Goal: Check status: Check status

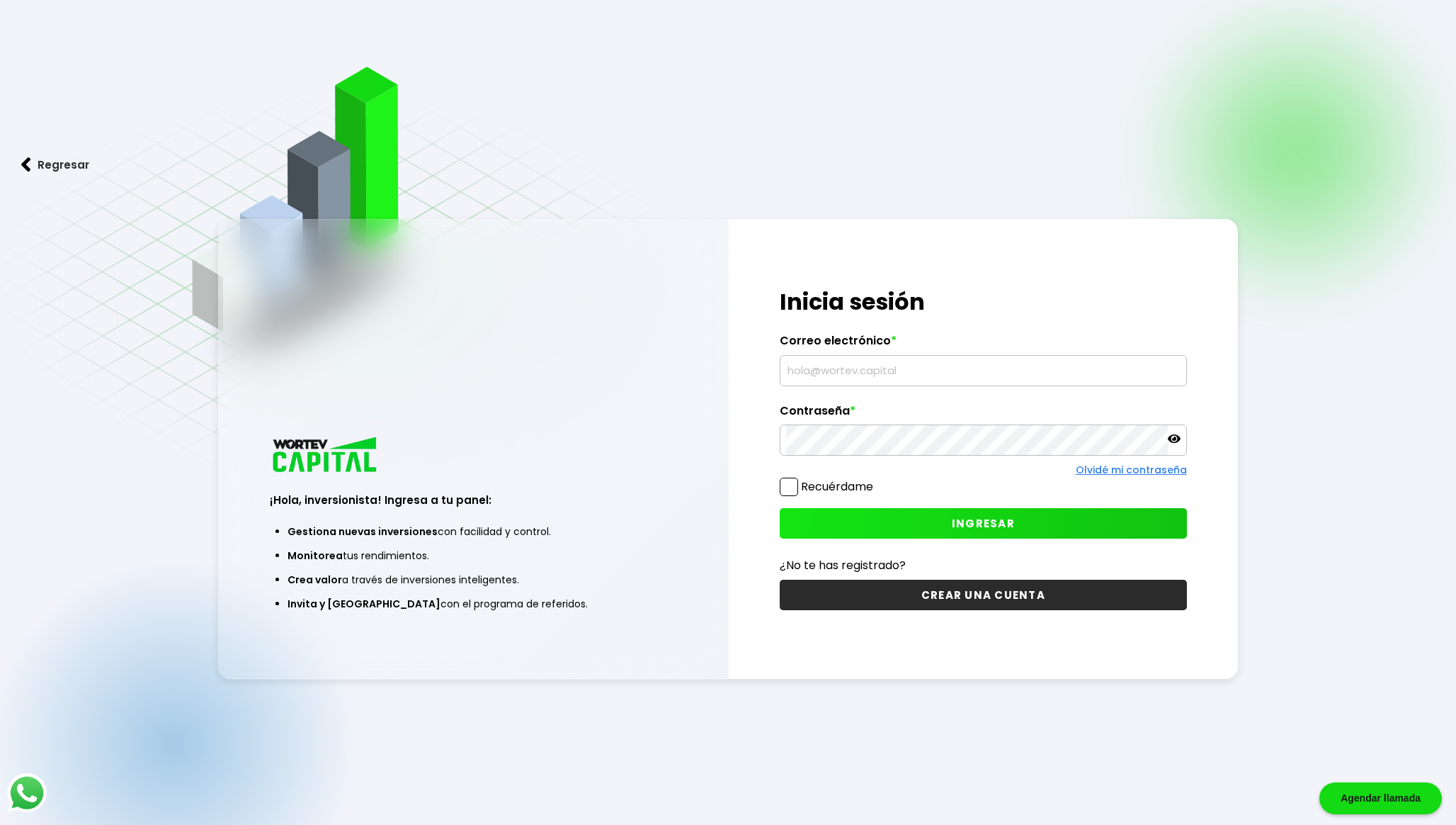
type input "[EMAIL_ADDRESS][DOMAIN_NAME]"
click at [820, 489] on label "Recuérdame" at bounding box center [837, 486] width 72 height 17
click at [876, 479] on input "Recuérdame" at bounding box center [876, 479] width 0 height 0
click at [878, 519] on button "INGRESAR" at bounding box center [983, 523] width 407 height 30
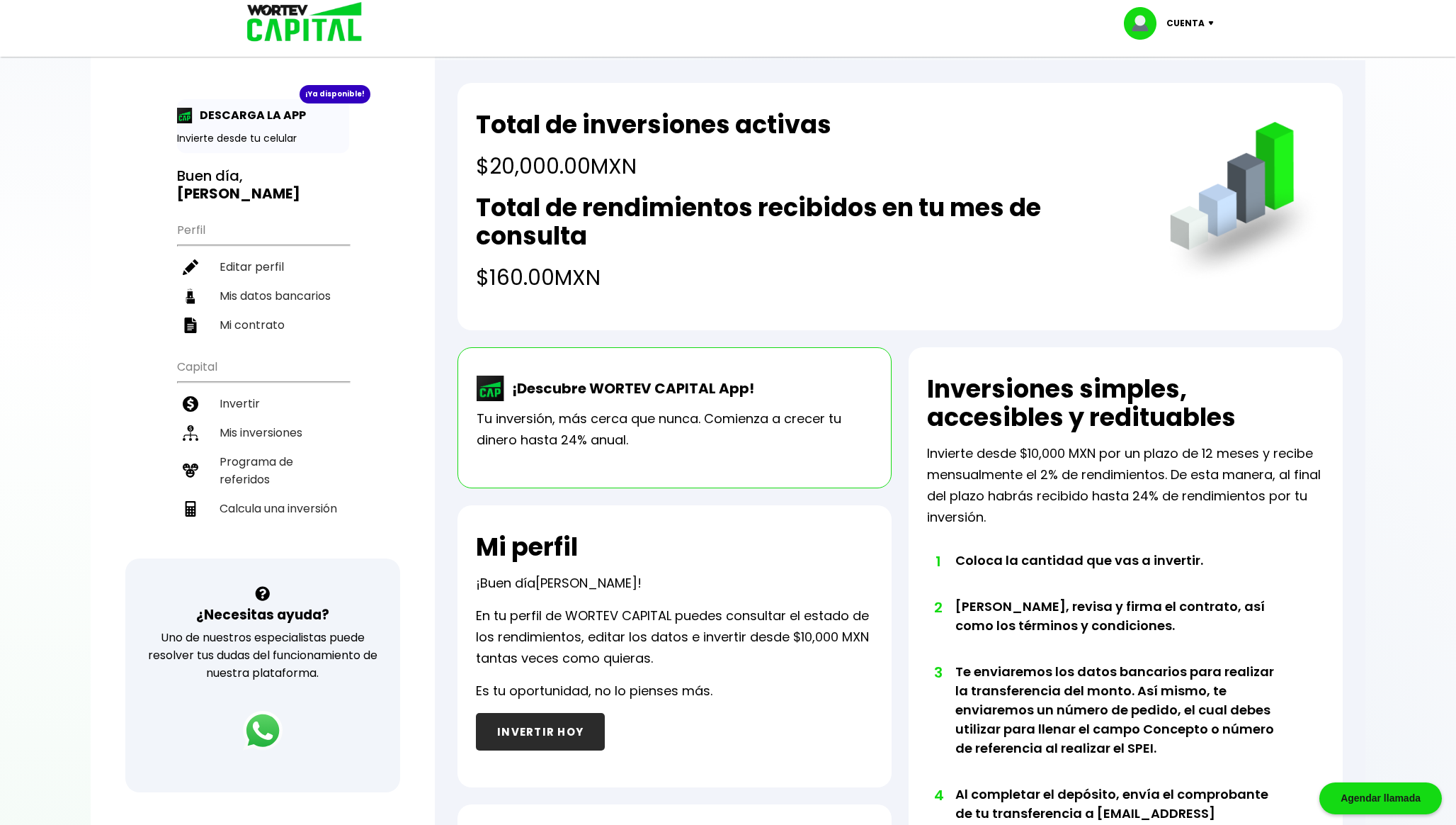
click at [501, 269] on h4 "$160.00 MXN" at bounding box center [809, 277] width 665 height 32
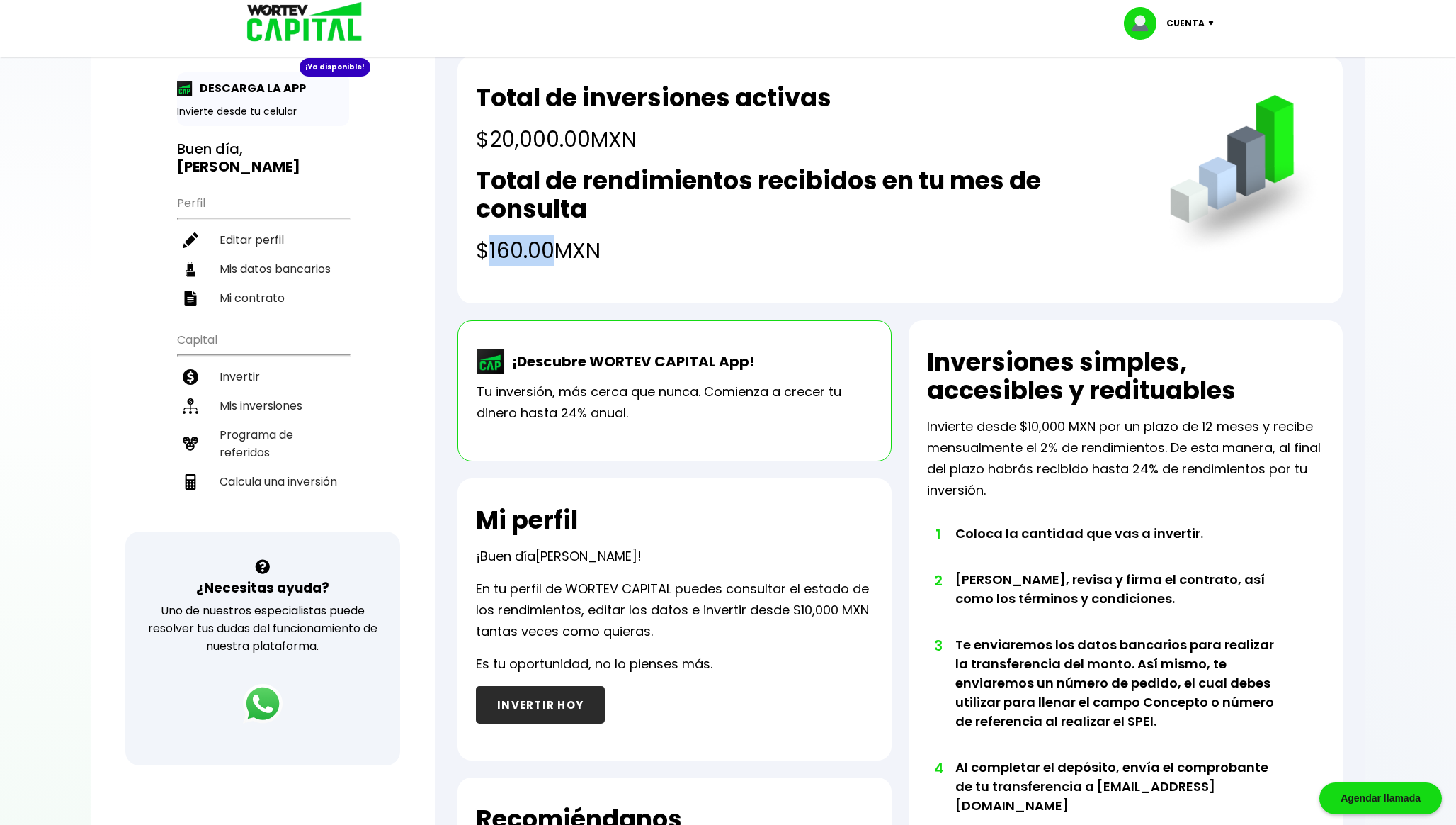
scroll to position [39, 0]
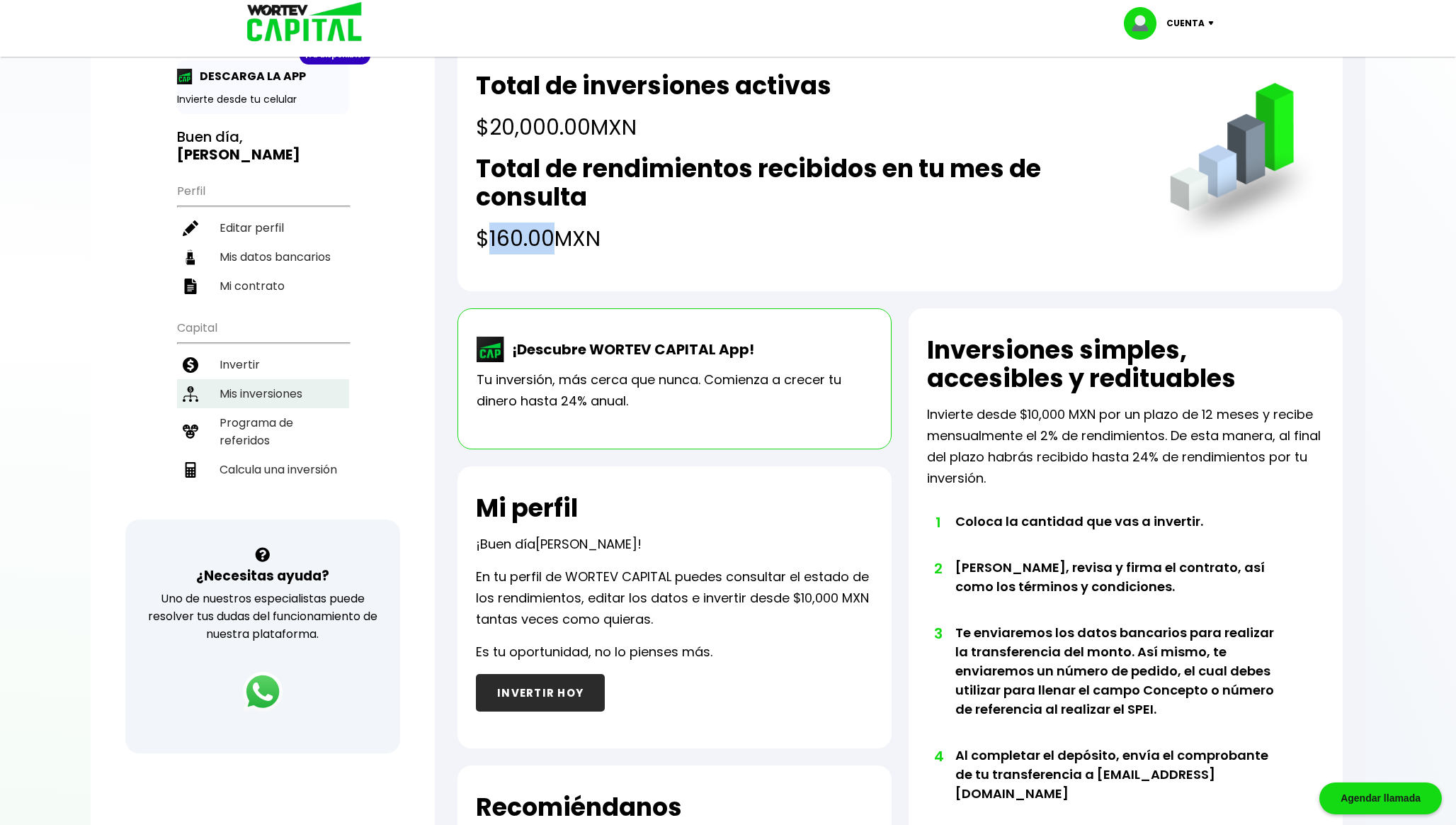
click at [309, 383] on li "Mis inversiones" at bounding box center [263, 394] width 172 height 29
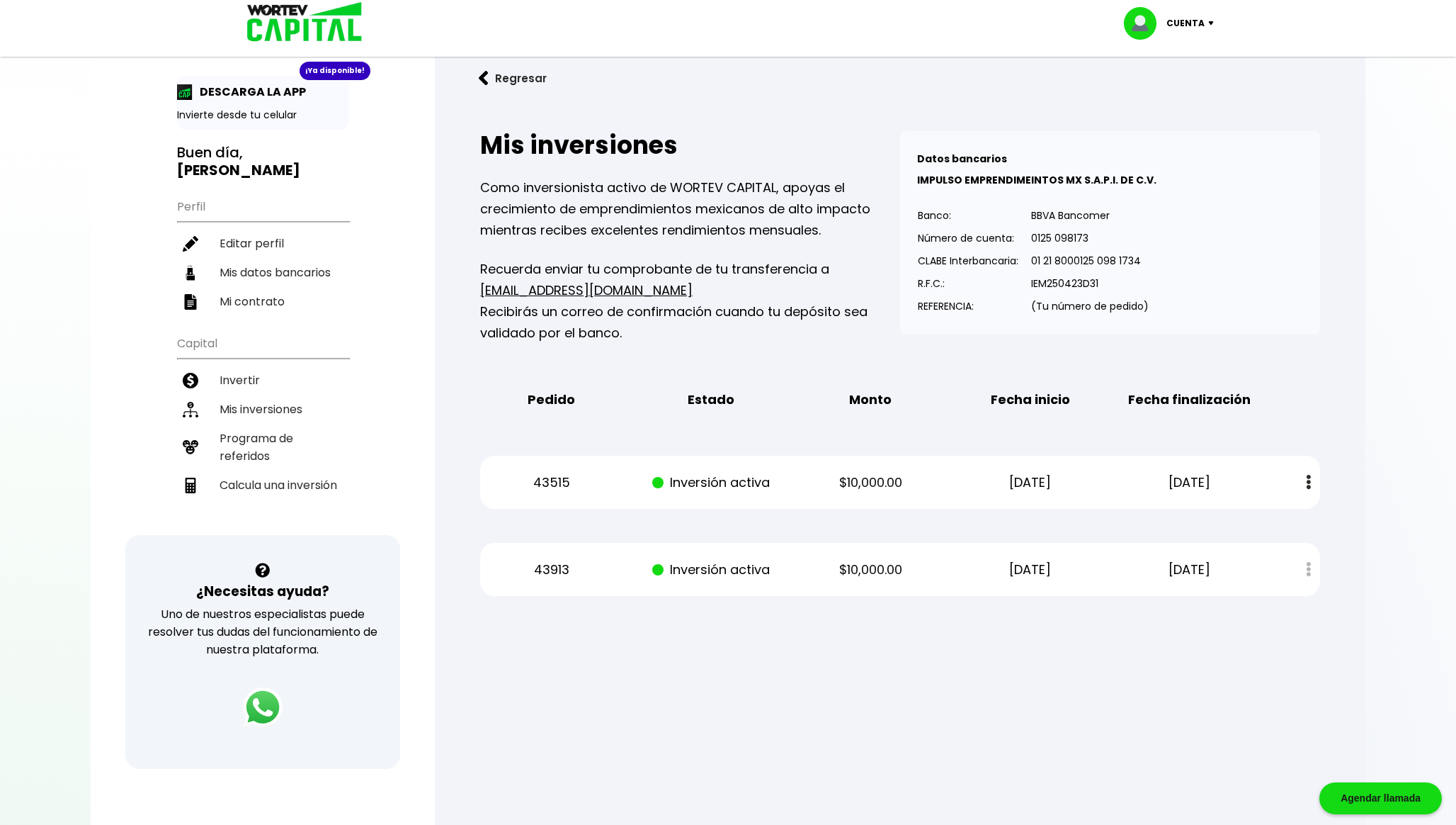
scroll to position [33, 0]
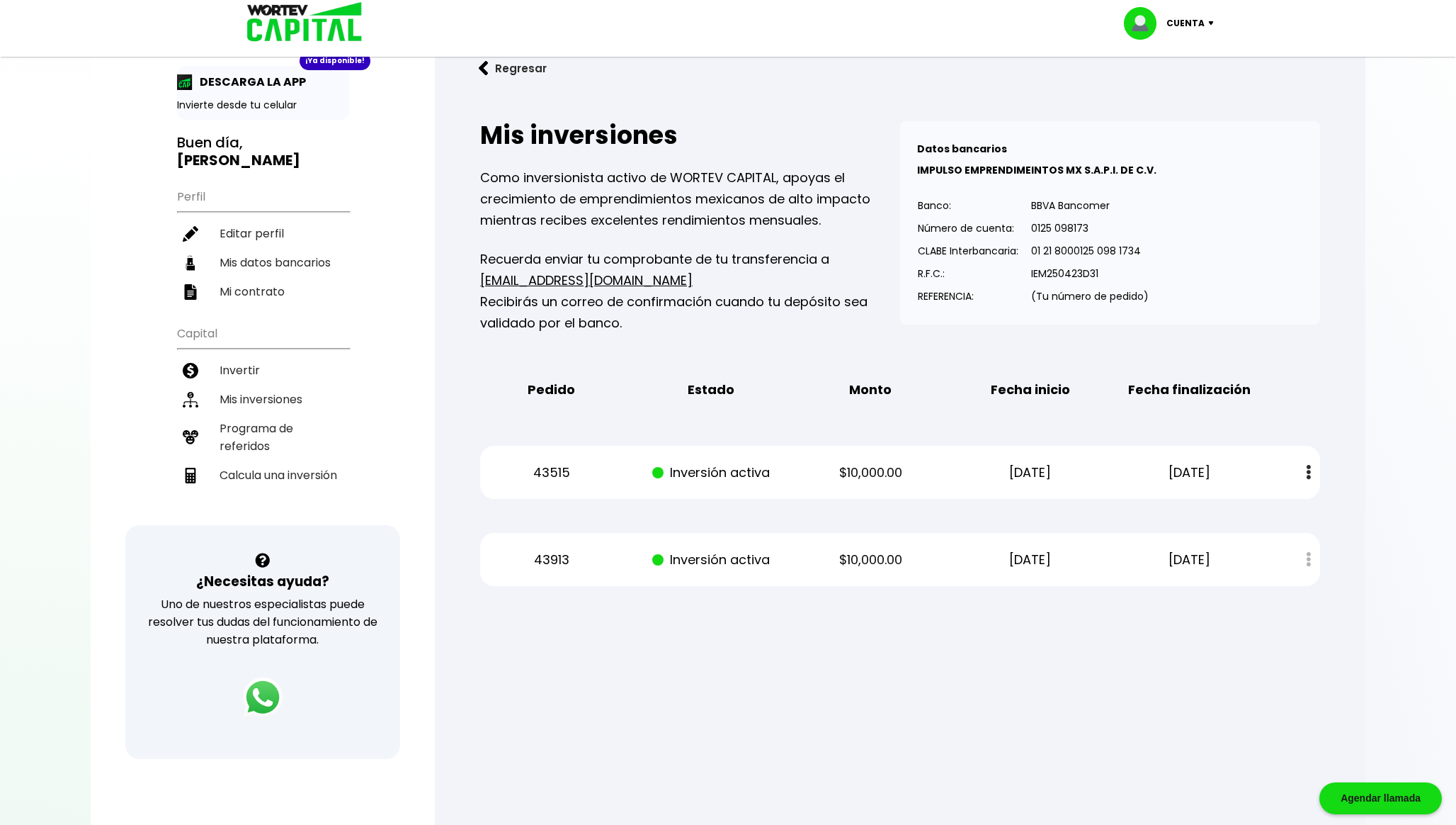
click at [1155, 22] on img at bounding box center [1145, 23] width 42 height 32
click at [1162, 102] on li "Cerrar sesión" at bounding box center [1171, 94] width 114 height 29
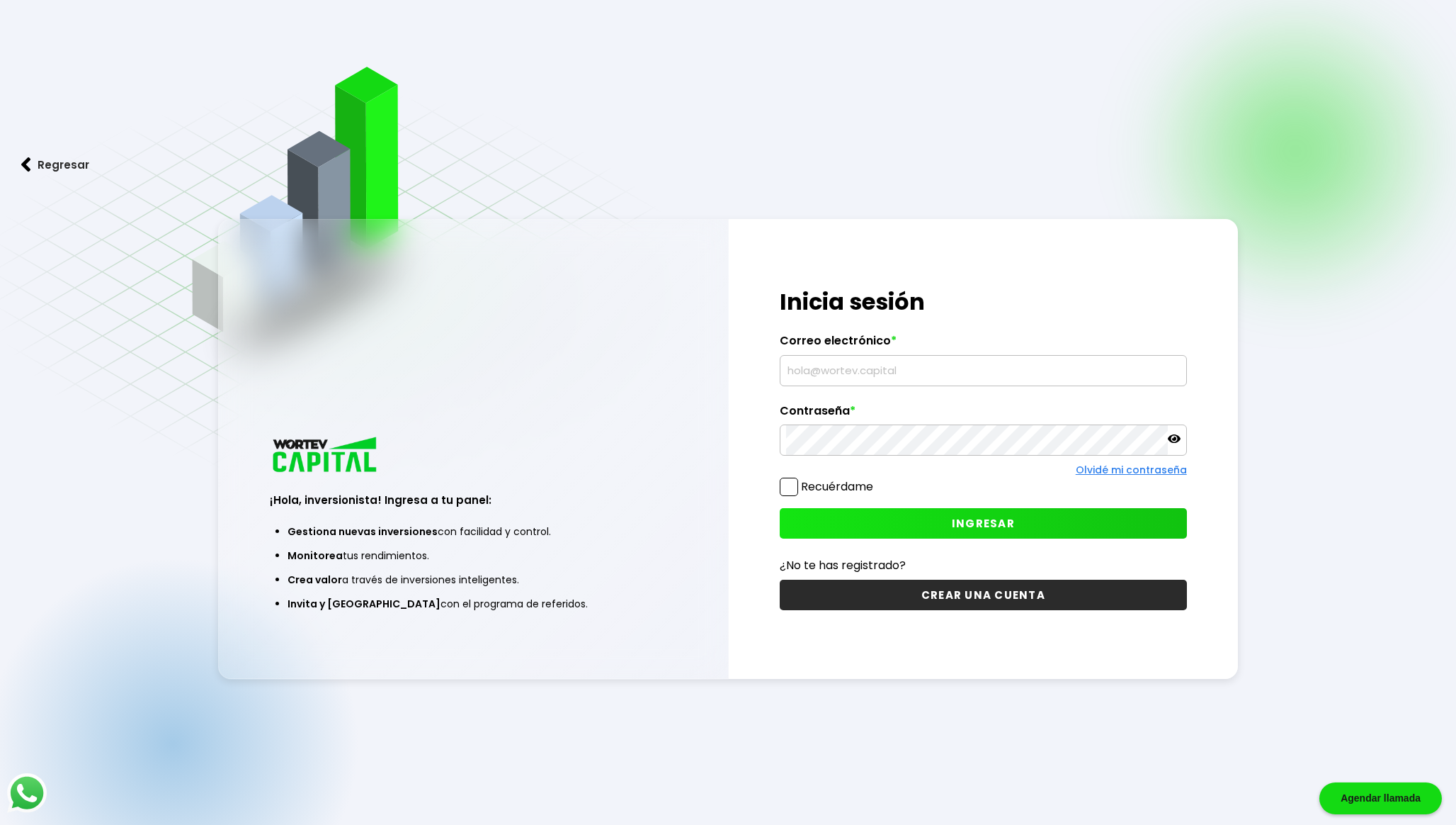
type input "[EMAIL_ADDRESS][DOMAIN_NAME]"
click at [805, 485] on label "Recuérdame" at bounding box center [837, 486] width 72 height 17
click at [876, 479] on input "Recuérdame" at bounding box center [876, 479] width 0 height 0
click at [963, 513] on button "INGRESAR" at bounding box center [983, 523] width 407 height 30
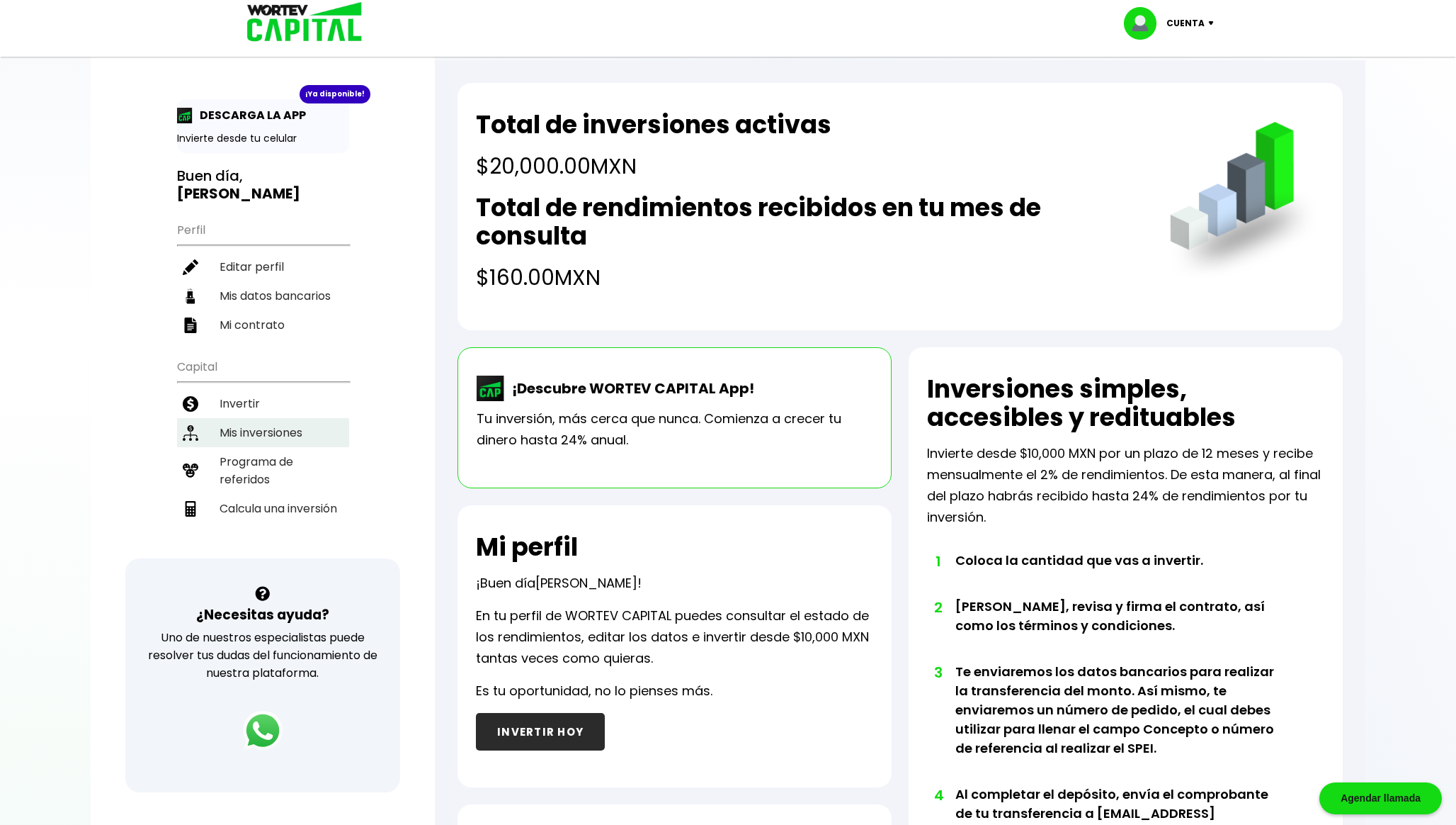
click at [315, 422] on li "Mis inversiones" at bounding box center [263, 432] width 172 height 29
